Goal: Task Accomplishment & Management: Use online tool/utility

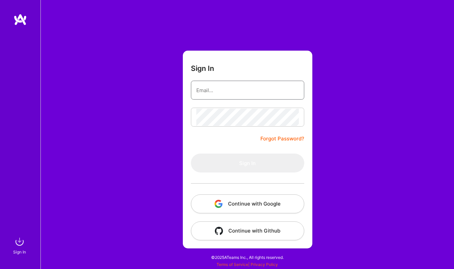
type input "[EMAIL_ADDRESS][DOMAIN_NAME]"
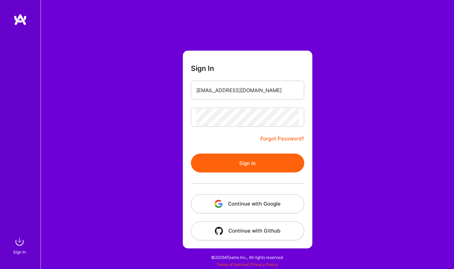
click at [253, 168] on button "Sign In" at bounding box center [247, 163] width 113 height 19
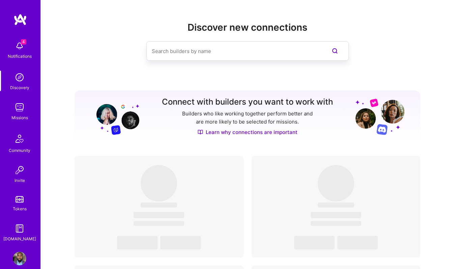
click at [21, 116] on div "Missions" at bounding box center [19, 117] width 17 height 7
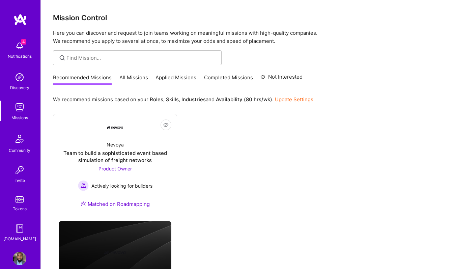
click at [120, 75] on link "All Missions" at bounding box center [134, 79] width 29 height 11
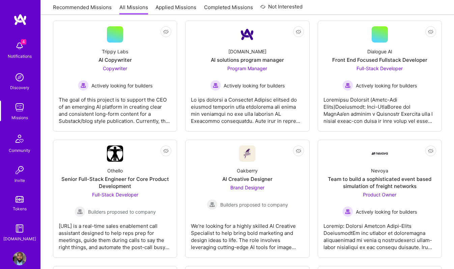
scroll to position [106, 0]
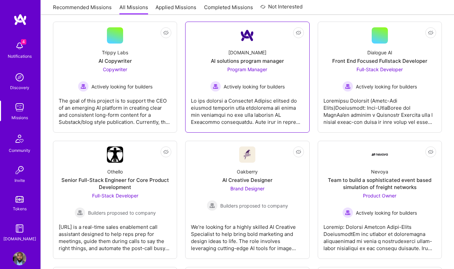
click at [277, 52] on div "[DOMAIN_NAME] AI solutions program manager Program Manager Actively looking for…" at bounding box center [247, 68] width 113 height 48
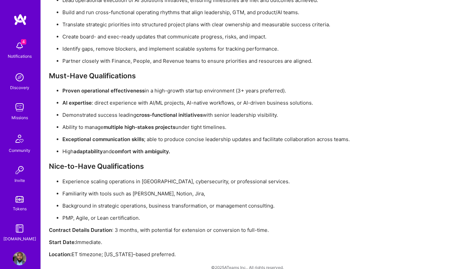
scroll to position [523, 0]
